Goal: Task Accomplishment & Management: Use online tool/utility

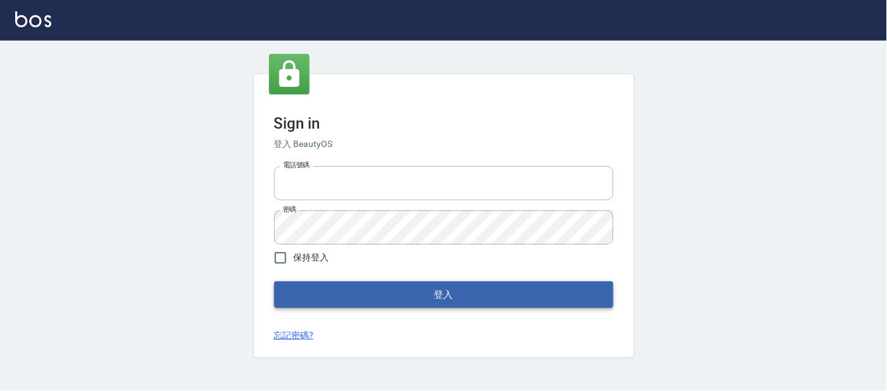
type input "25866822"
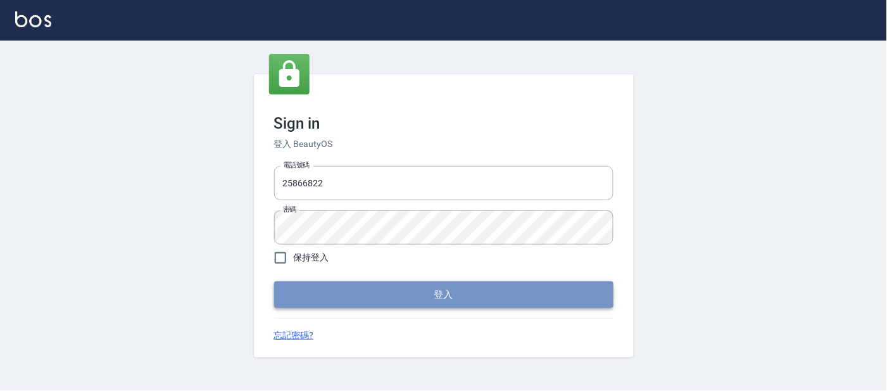
click at [345, 282] on button "登入" at bounding box center [443, 294] width 339 height 27
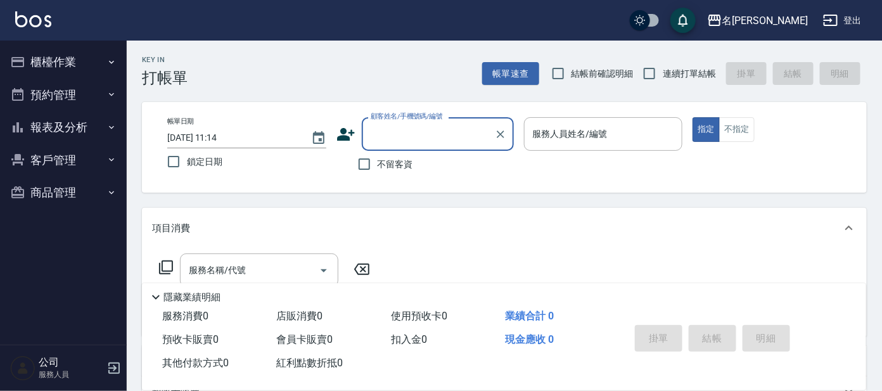
click at [68, 73] on button "櫃檯作業" at bounding box center [63, 62] width 117 height 33
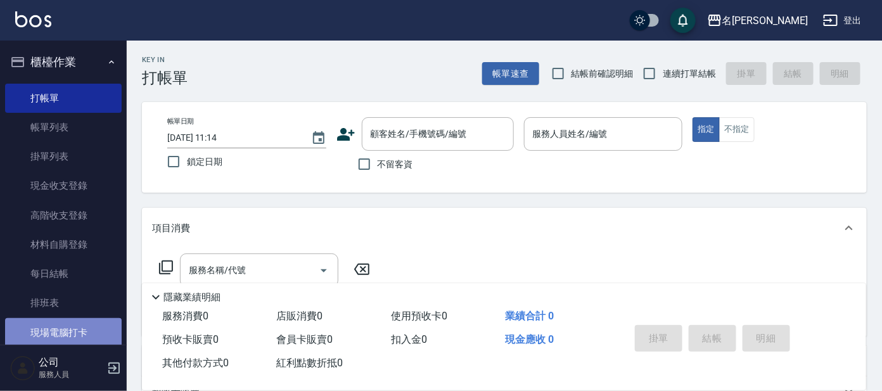
click at [71, 332] on link "現場電腦打卡" at bounding box center [63, 332] width 117 height 29
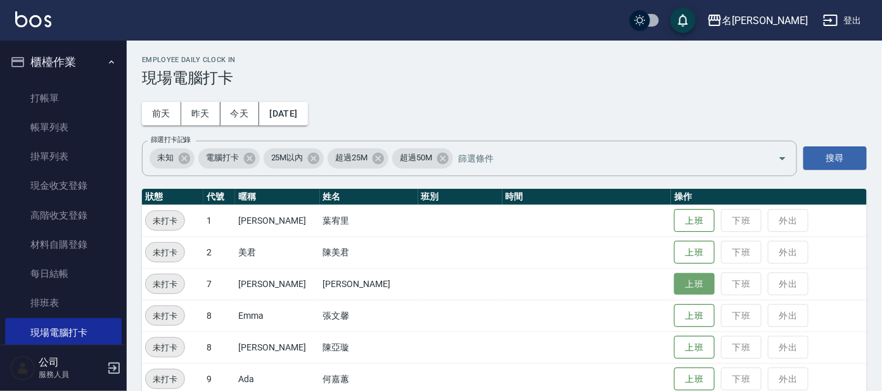
click at [674, 286] on button "上班" at bounding box center [694, 284] width 41 height 22
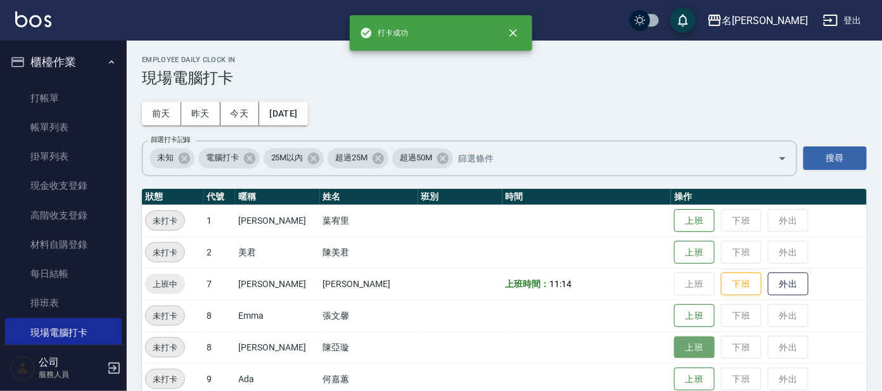
click at [674, 348] on button "上班" at bounding box center [694, 347] width 41 height 22
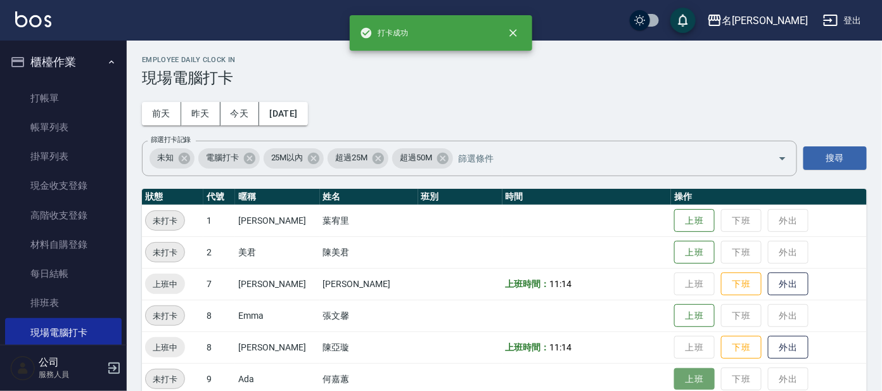
click at [693, 380] on button "上班" at bounding box center [694, 379] width 41 height 22
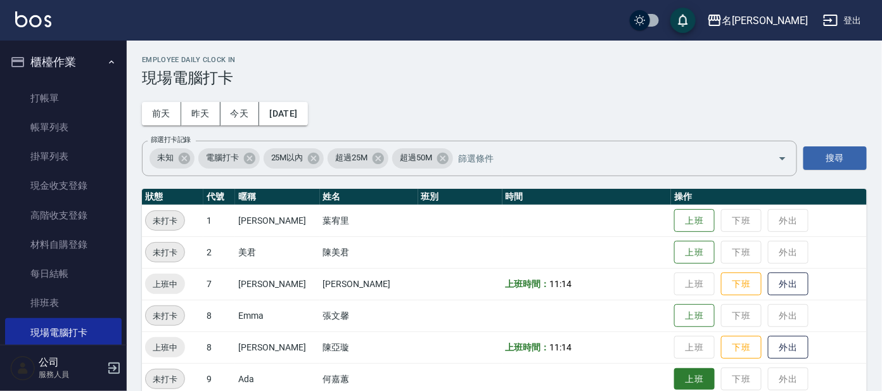
click at [683, 381] on button "上班" at bounding box center [694, 379] width 41 height 22
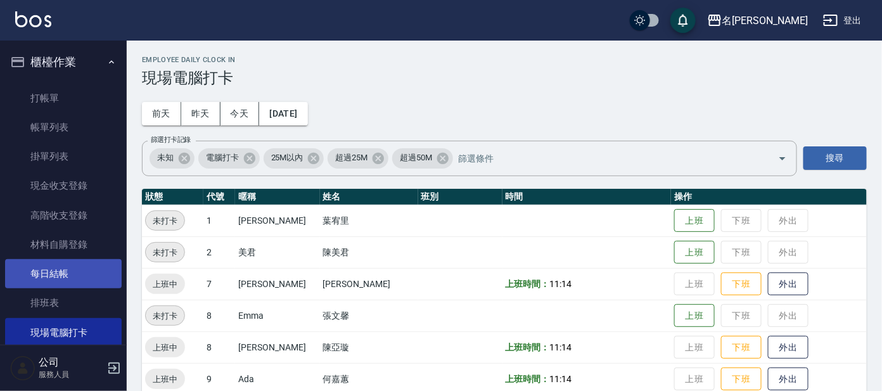
click at [62, 285] on link "每日結帳" at bounding box center [63, 273] width 117 height 29
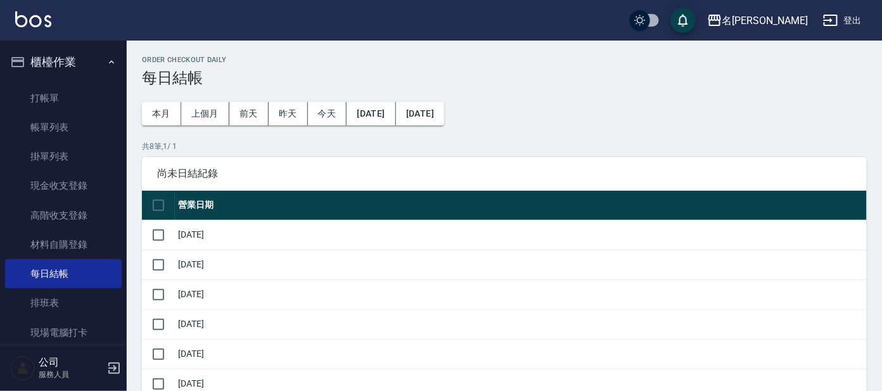
click at [147, 206] on input "checkbox" at bounding box center [158, 205] width 27 height 27
checkbox input "true"
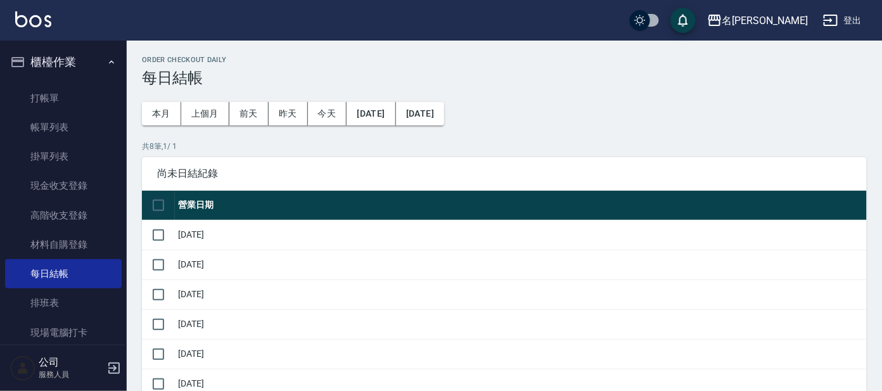
checkbox input "true"
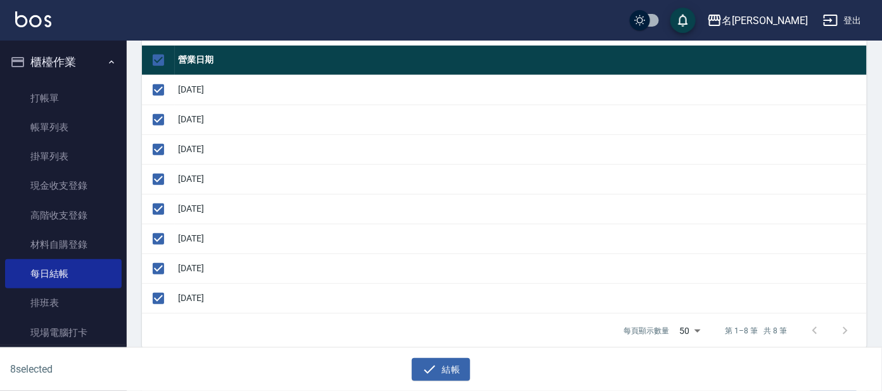
scroll to position [237, 0]
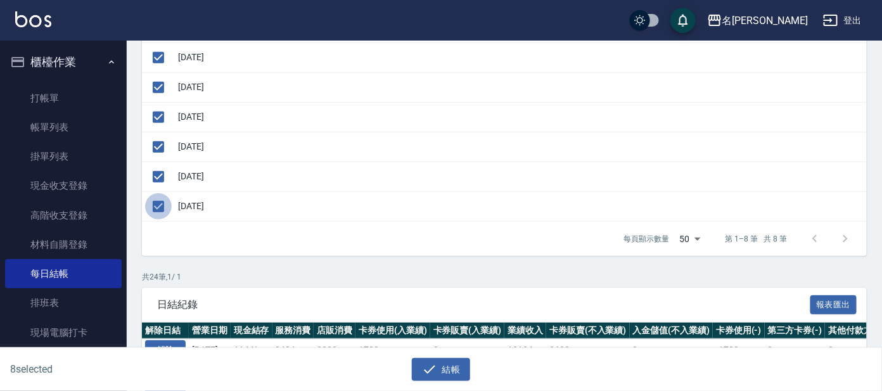
click at [160, 212] on input "checkbox" at bounding box center [158, 206] width 27 height 27
checkbox input "false"
click at [437, 374] on button "結帳" at bounding box center [441, 369] width 59 height 23
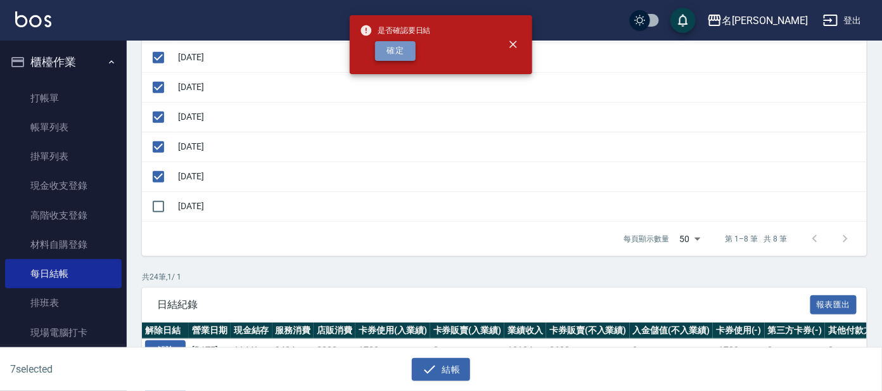
click at [390, 55] on button "確定" at bounding box center [395, 51] width 41 height 20
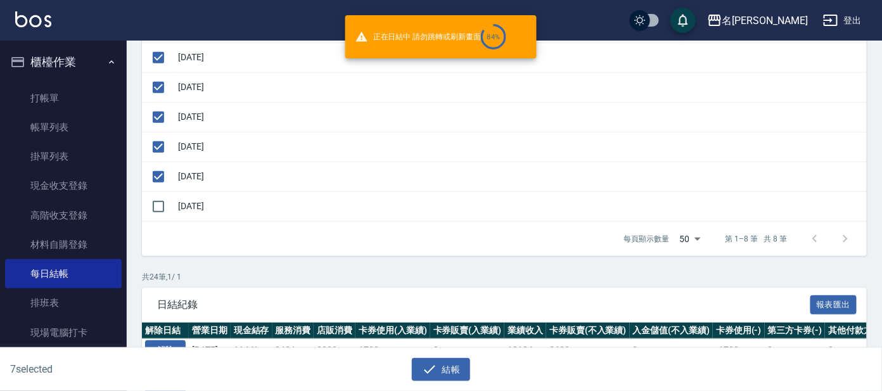
checkbox input "false"
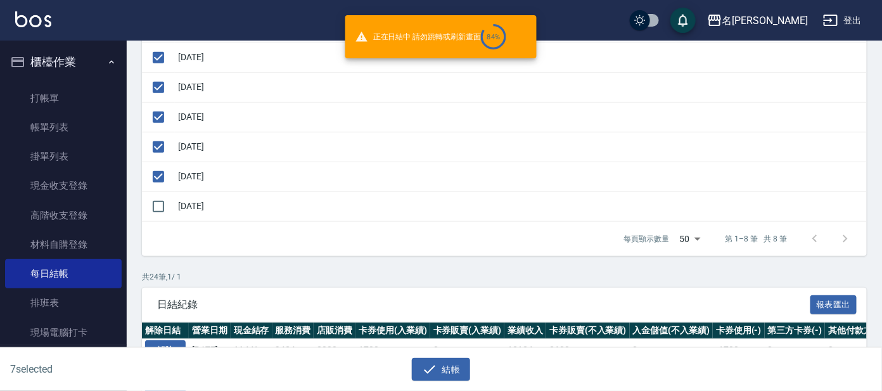
checkbox input "false"
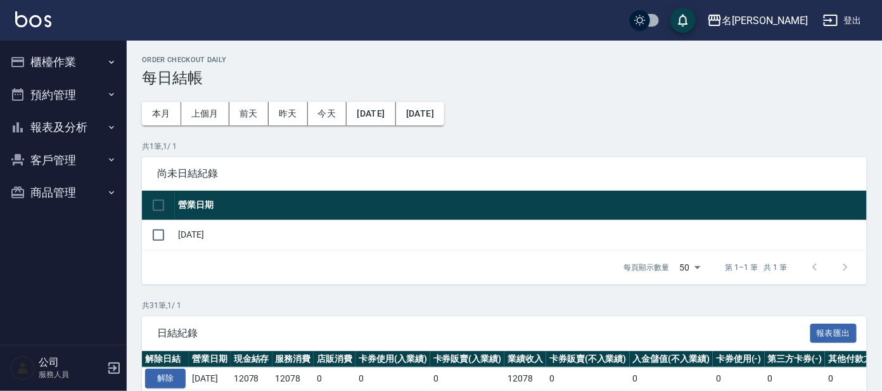
click at [384, 109] on button "[DATE]" at bounding box center [370, 113] width 49 height 23
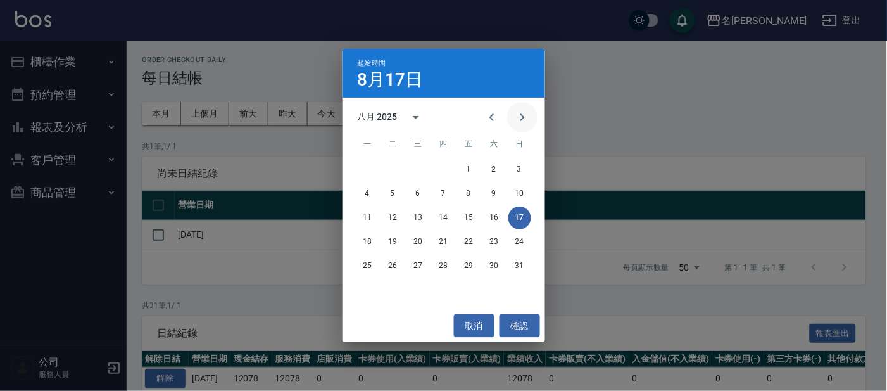
click at [514, 113] on button "Next month" at bounding box center [522, 117] width 30 height 30
click at [393, 215] on button "16" at bounding box center [393, 217] width 23 height 23
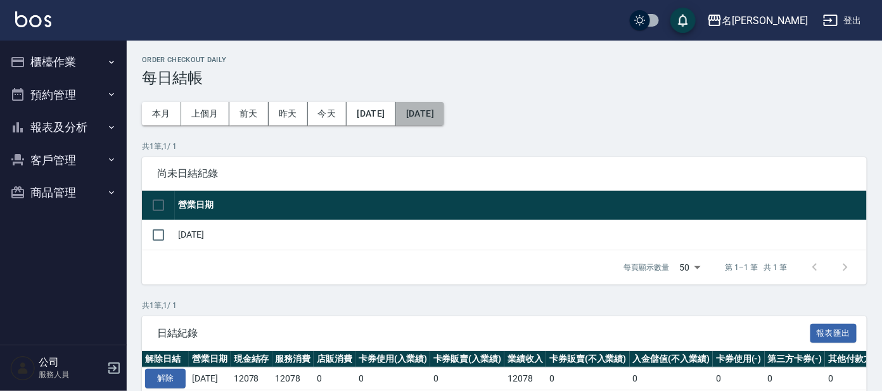
click at [444, 106] on button "[DATE]" at bounding box center [420, 113] width 48 height 23
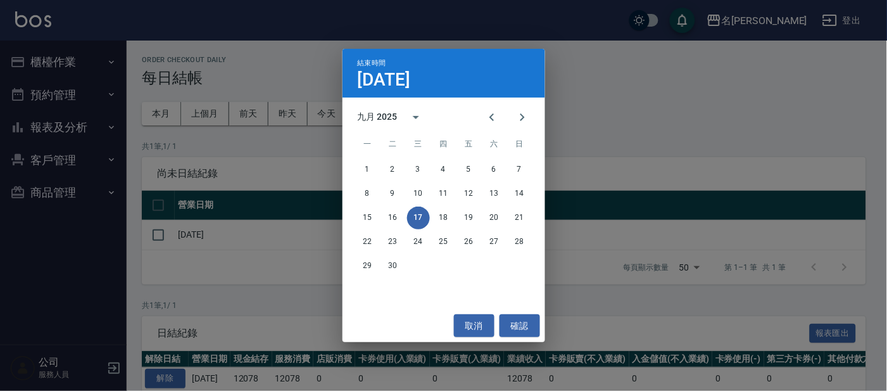
click at [476, 311] on div "取消 確認" at bounding box center [444, 326] width 203 height 34
drag, startPoint x: 469, startPoint y: 322, endPoint x: 469, endPoint y: 231, distance: 91.2
click at [468, 321] on button "取消" at bounding box center [474, 325] width 41 height 23
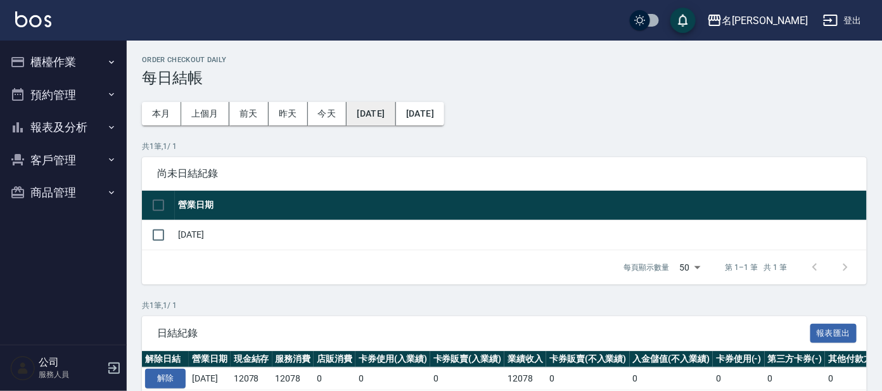
click at [380, 107] on button "[DATE]" at bounding box center [370, 113] width 49 height 23
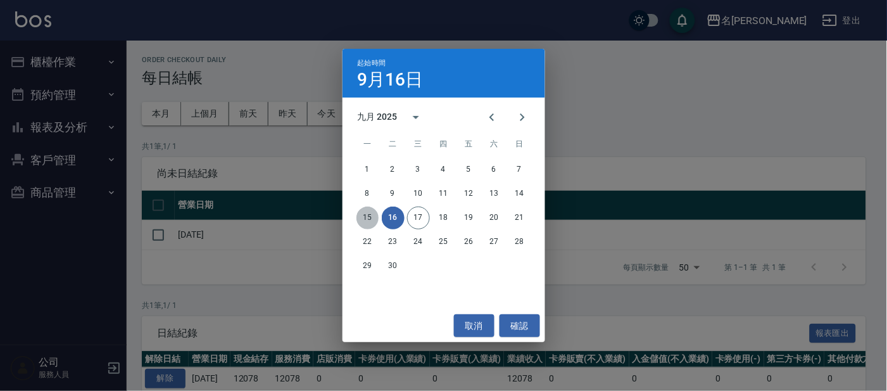
click at [365, 222] on button "15" at bounding box center [368, 217] width 23 height 23
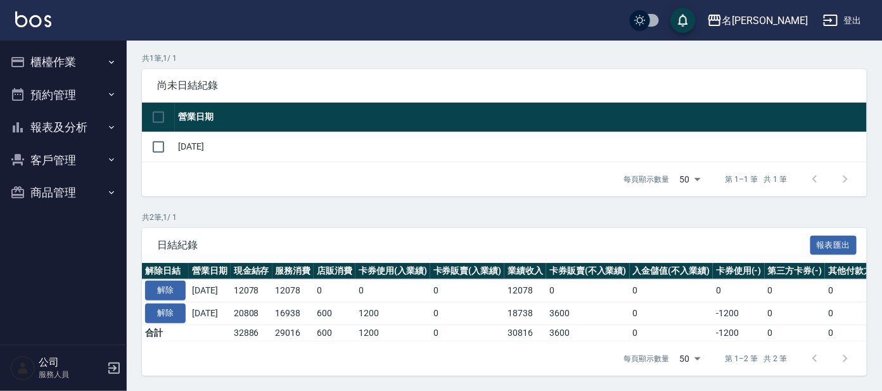
scroll to position [99, 0]
